Goal: Information Seeking & Learning: Learn about a topic

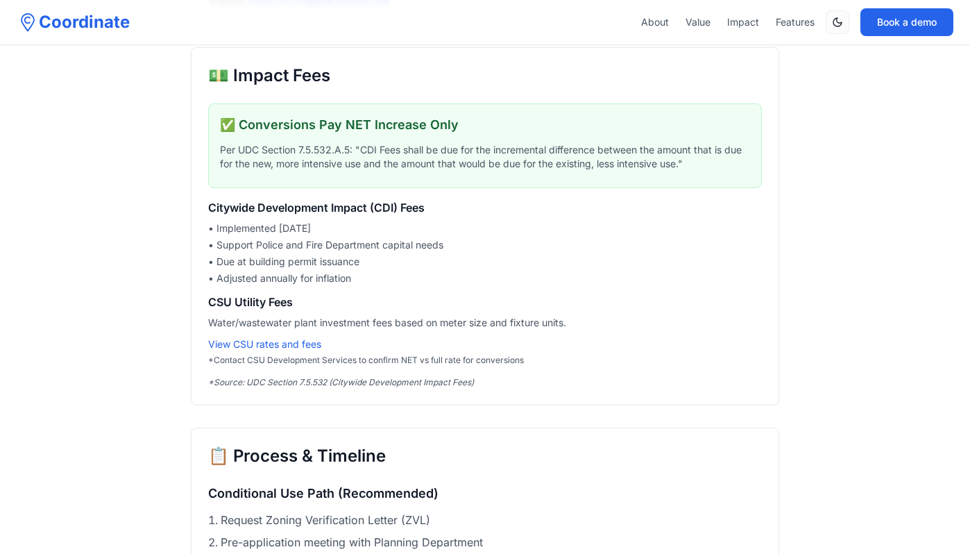
scroll to position [2045, 0]
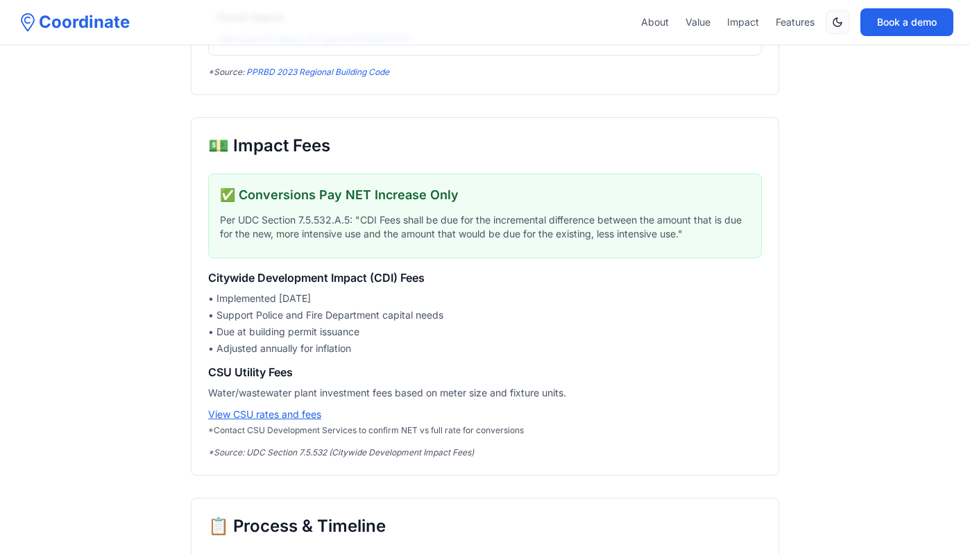
click at [286, 414] on link "View CSU rates and fees" at bounding box center [264, 414] width 113 height 12
